Goal: Entertainment & Leisure: Consume media (video, audio)

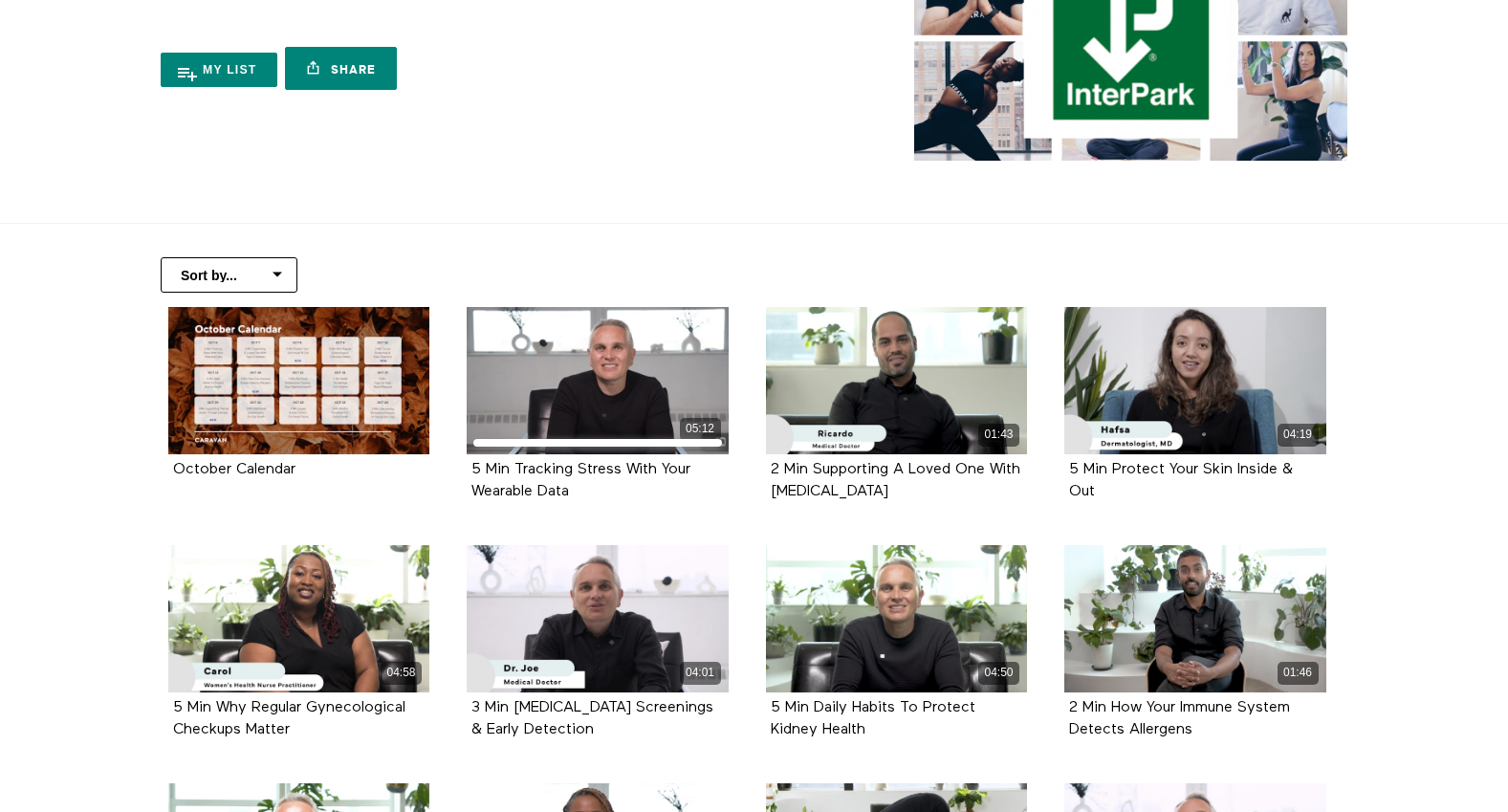
scroll to position [180, 0]
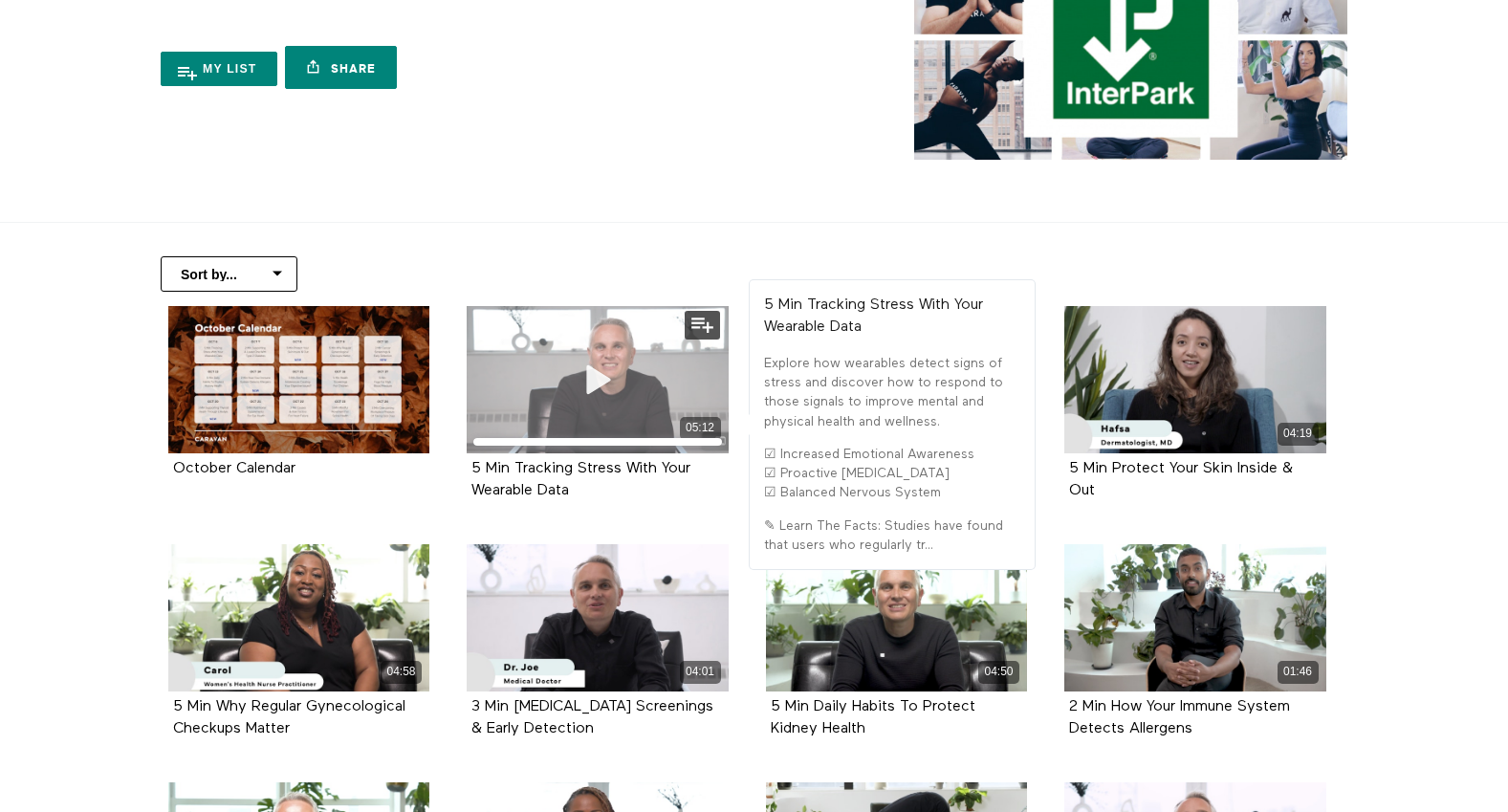
click at [599, 392] on icon at bounding box center [598, 379] width 58 height 34
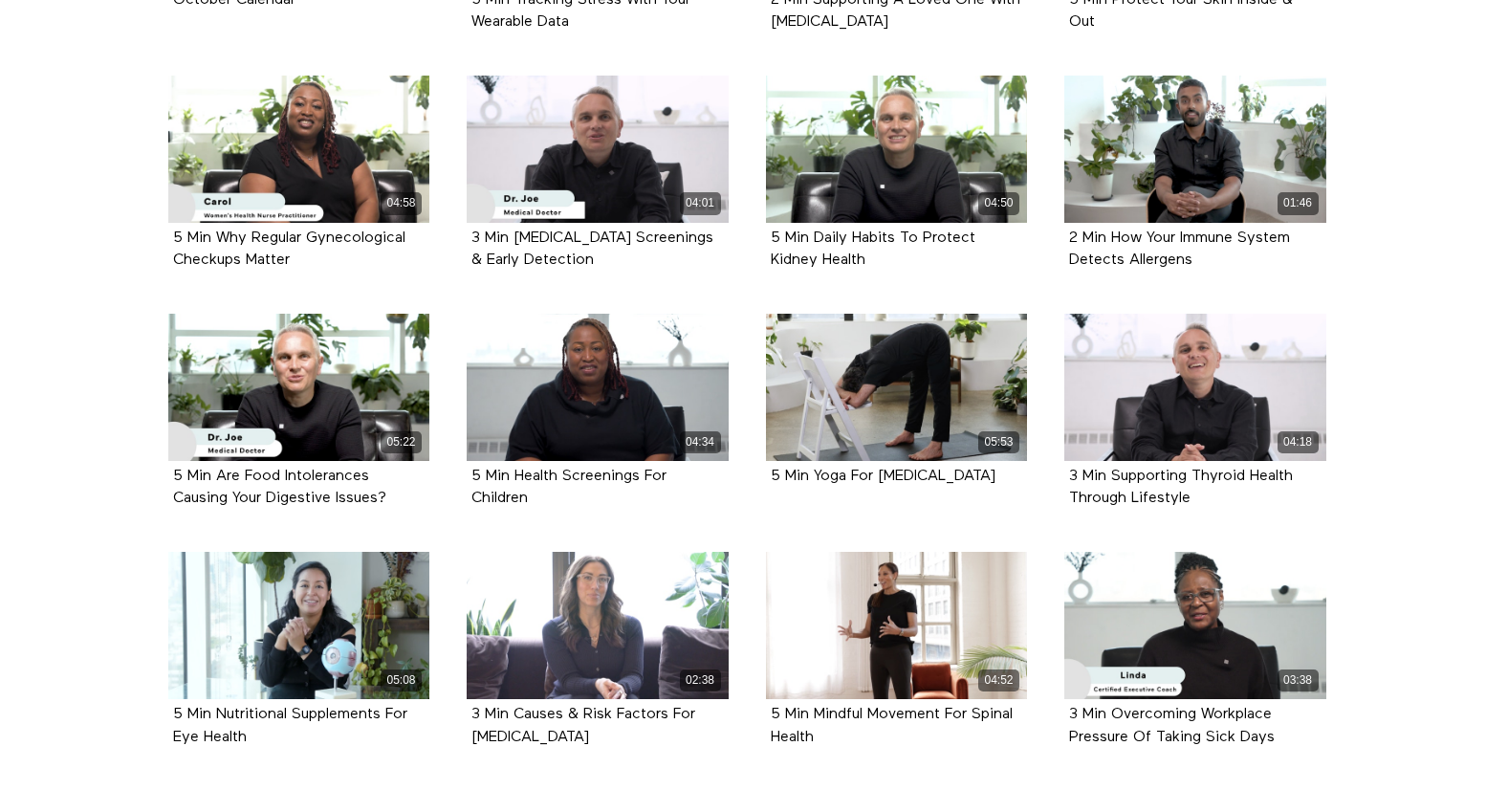
scroll to position [771, 0]
